Goal: Find contact information: Find contact information

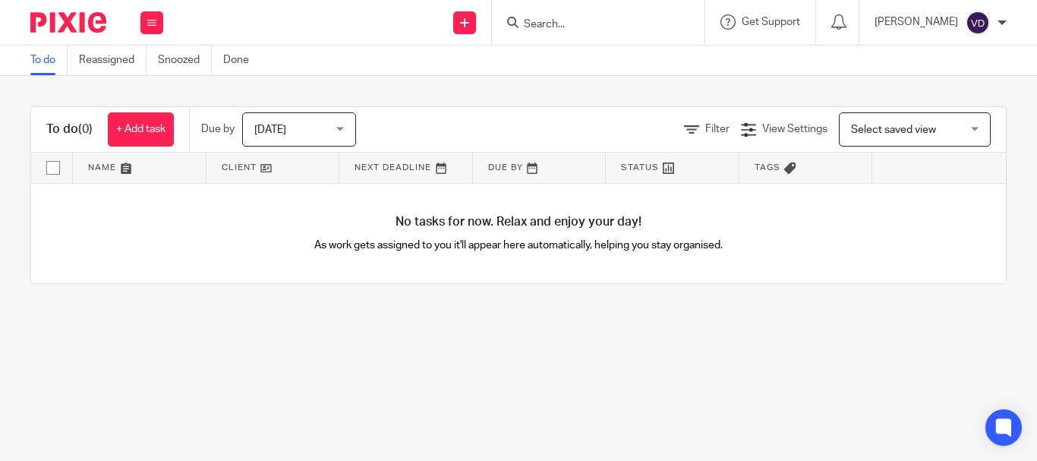
click at [541, 26] on input "Search" at bounding box center [590, 25] width 137 height 14
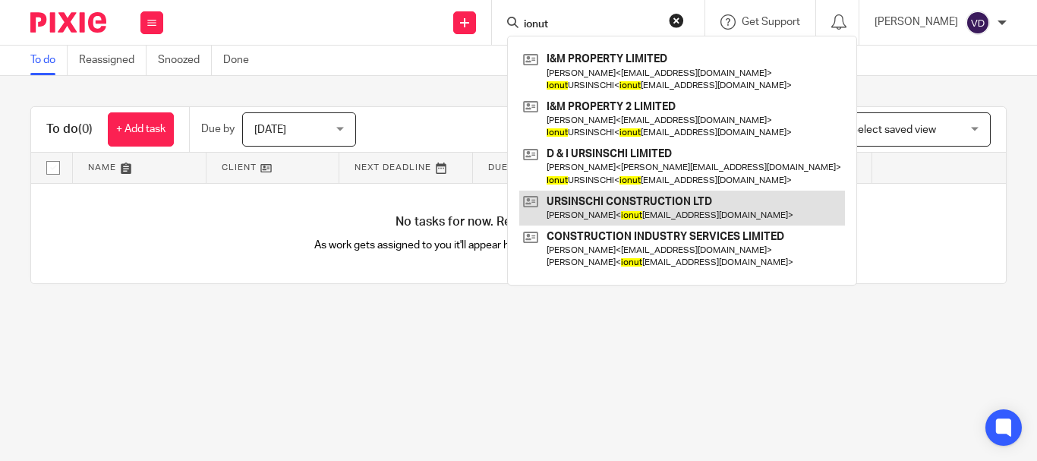
type input "ionut"
click at [637, 209] on link at bounding box center [682, 208] width 326 height 35
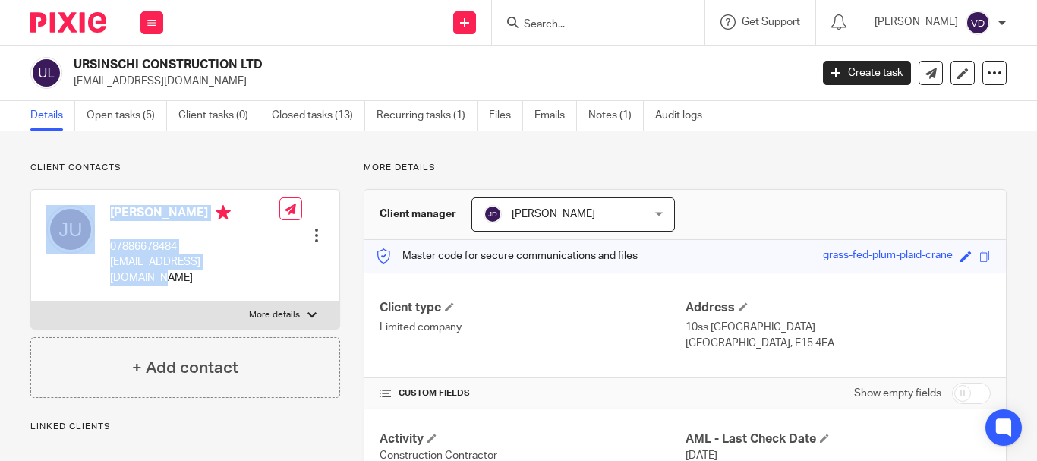
drag, startPoint x: 248, startPoint y: 262, endPoint x: 91, endPoint y: 262, distance: 157.1
click at [91, 262] on div "[PERSON_NAME] 07886678484 [EMAIL_ADDRESS][DOMAIN_NAME] Edit contact Create clie…" at bounding box center [185, 246] width 308 height 112
click at [91, 262] on div at bounding box center [70, 245] width 49 height 80
drag, startPoint x: 244, startPoint y: 265, endPoint x: 106, endPoint y: 266, distance: 138.2
click at [106, 266] on div "[PERSON_NAME] 07886678484 [EMAIL_ADDRESS][DOMAIN_NAME] Edit contact Create clie…" at bounding box center [185, 246] width 308 height 112
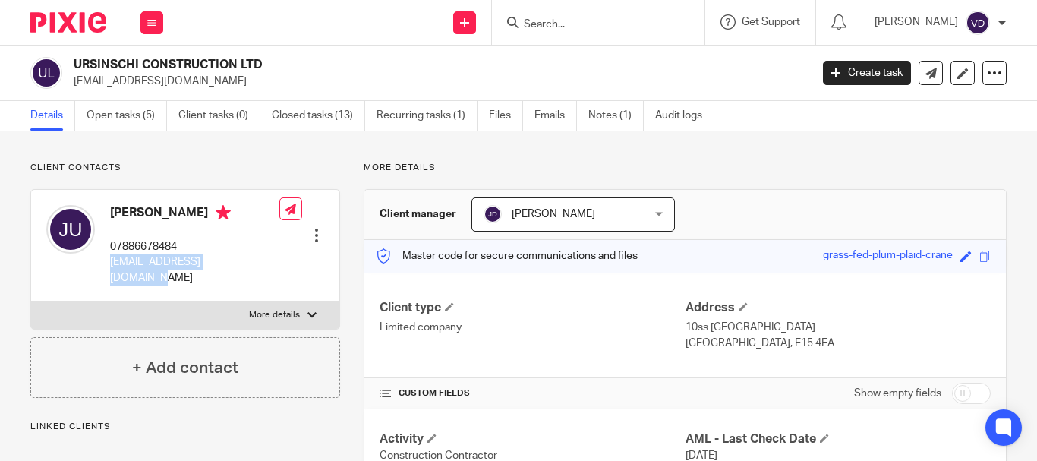
copy p "[EMAIL_ADDRESS][DOMAIN_NAME]"
